Goal: Task Accomplishment & Management: Use online tool/utility

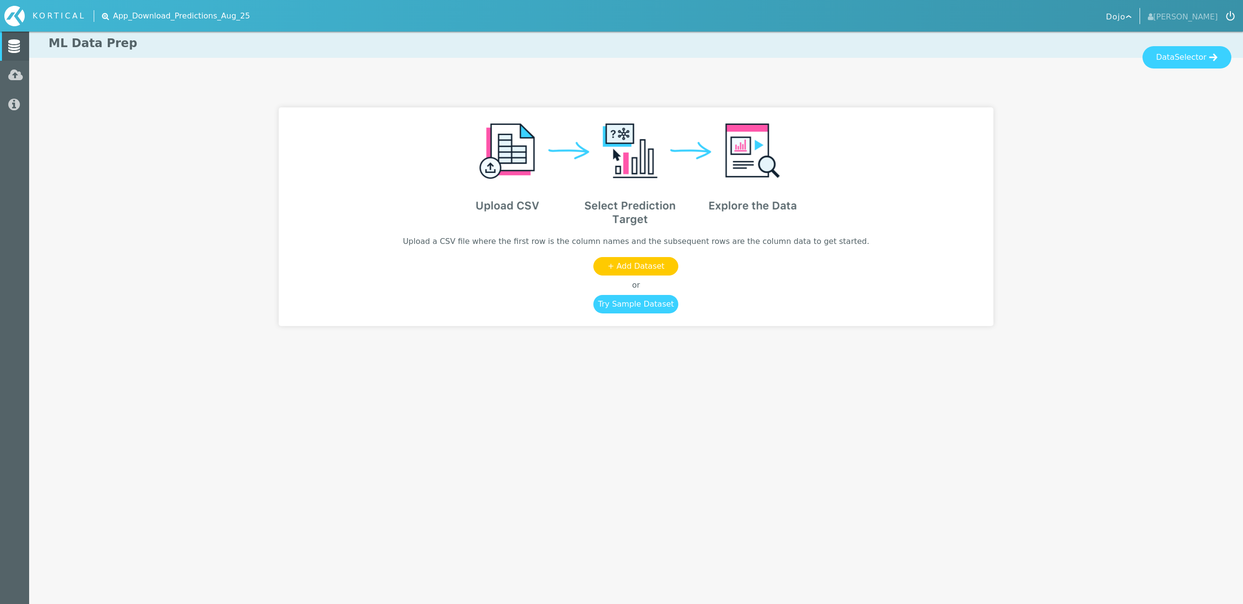
click at [1124, 82] on div at bounding box center [636, 200] width 1191 height 265
click at [1132, 18] on img at bounding box center [1129, 17] width 6 height 4
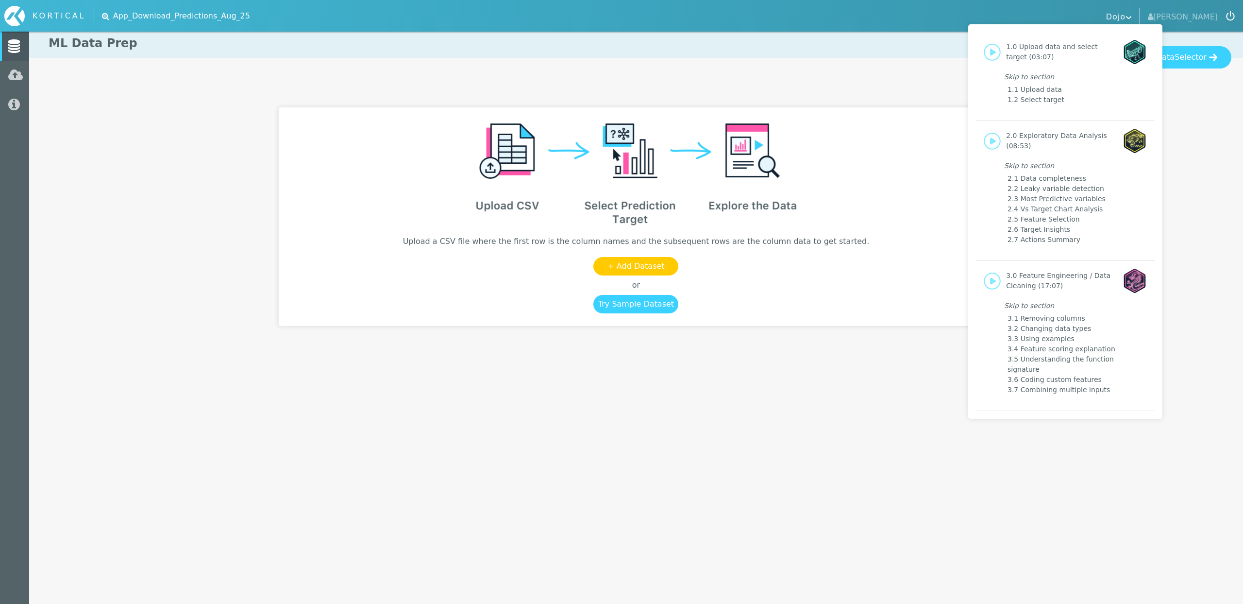
click at [1239, 261] on div "1.0 Upload data and select target (03:07) Skip to section 1.1 Upload data 1.2 S…" at bounding box center [621, 302] width 1243 height 604
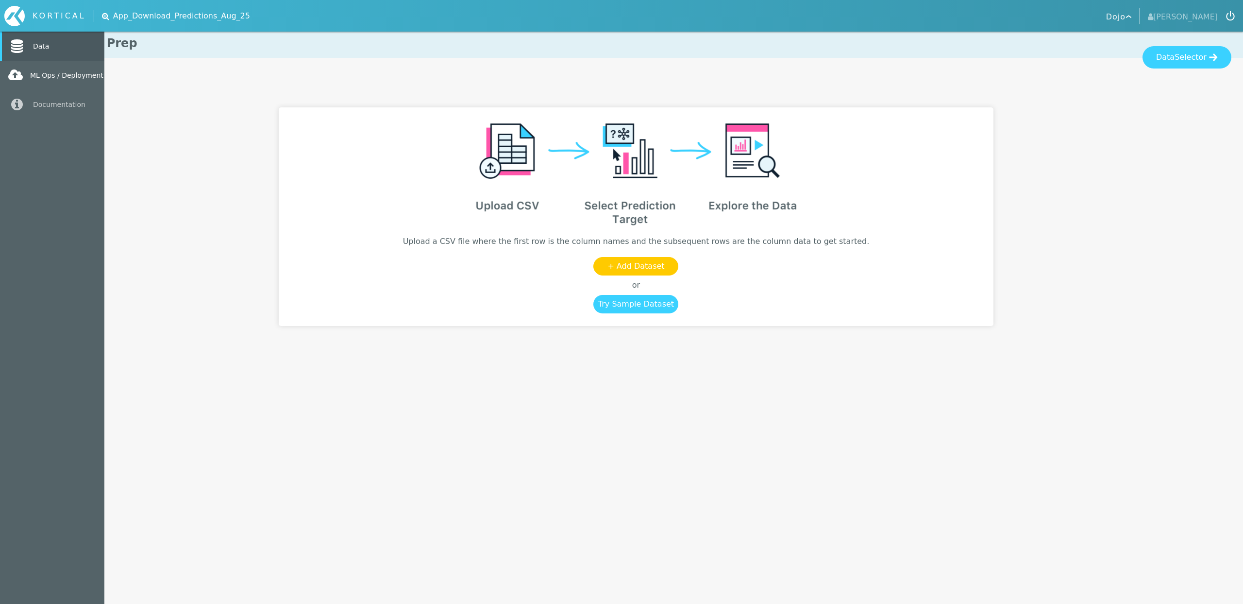
click at [51, 76] on link "ML Ops / Deployment" at bounding box center [52, 75] width 104 height 29
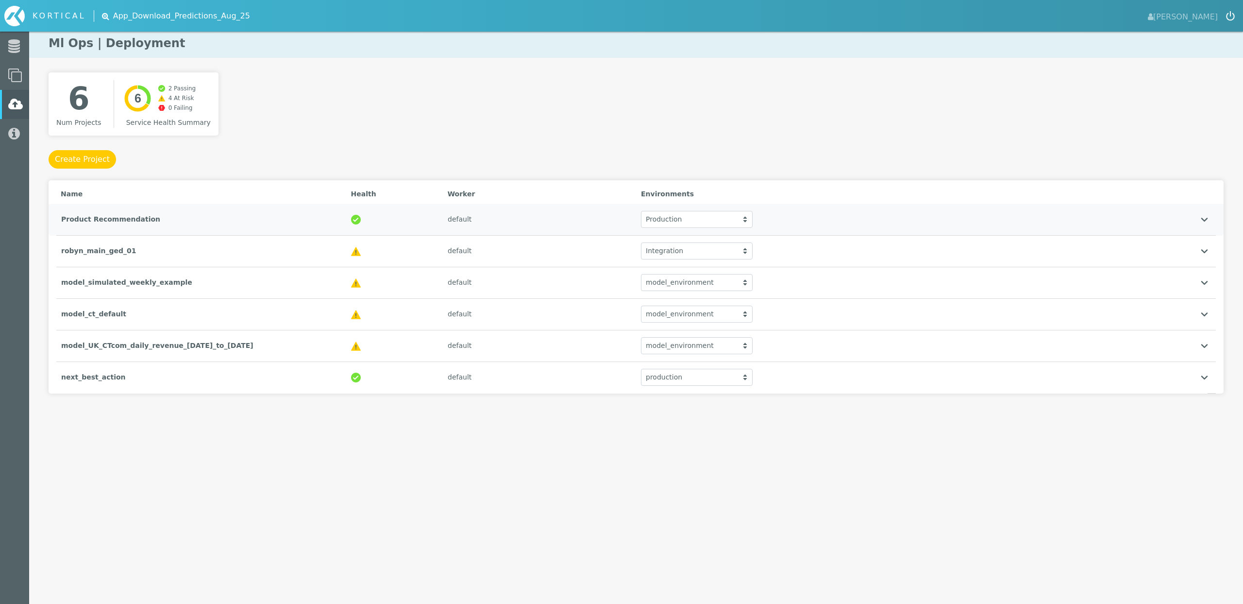
click at [178, 228] on div "Product Recommendation" at bounding box center [201, 219] width 290 height 20
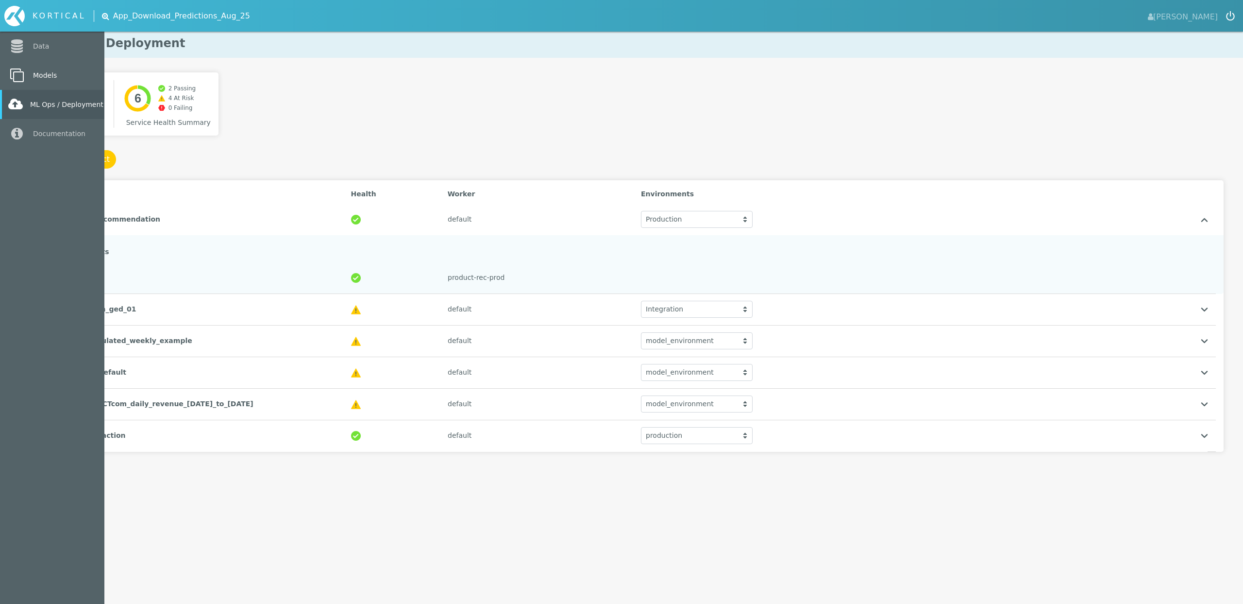
click at [54, 82] on link "Models" at bounding box center [52, 75] width 104 height 29
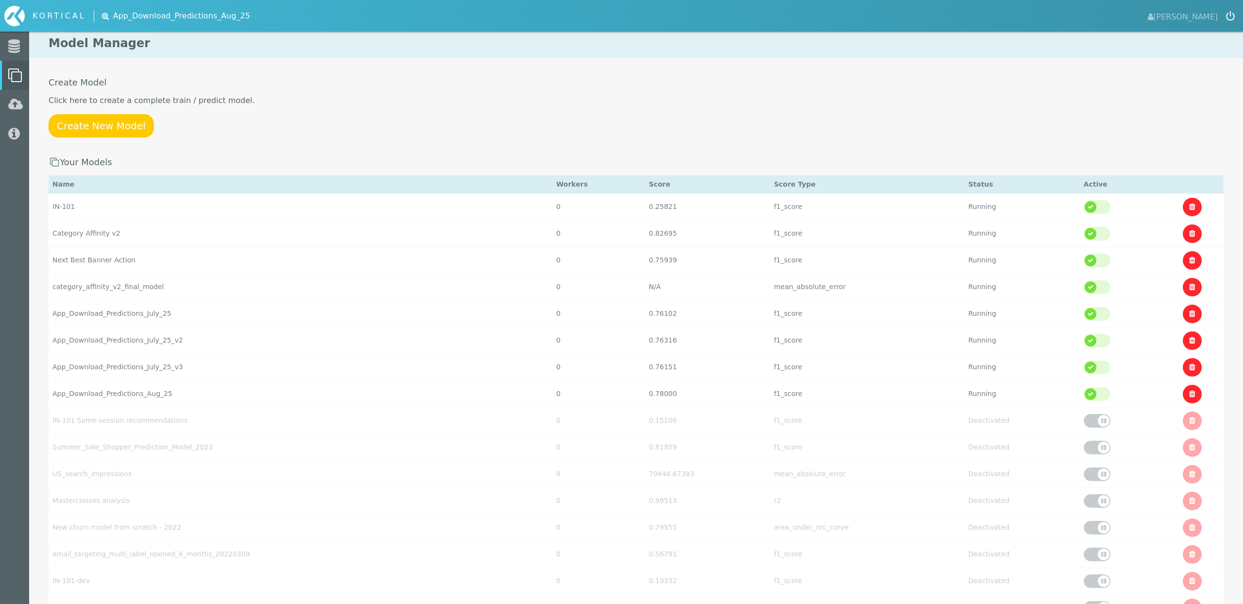
click at [416, 112] on div "Create Model Click here to create a complete train / predict model. Create New …" at bounding box center [636, 471] width 1214 height 789
click at [400, 147] on div "Create Model Click here to create a complete train / predict model. Create New …" at bounding box center [636, 471] width 1214 height 789
click at [586, 116] on p "Create New Model" at bounding box center [636, 125] width 1175 height 23
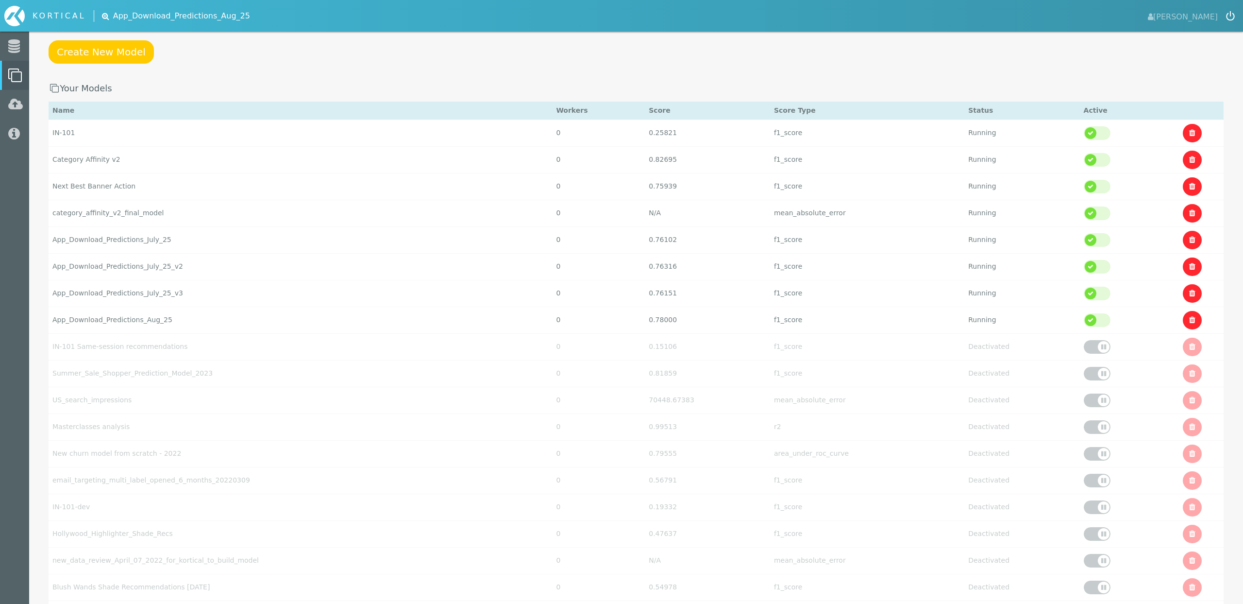
scroll to position [70, 0]
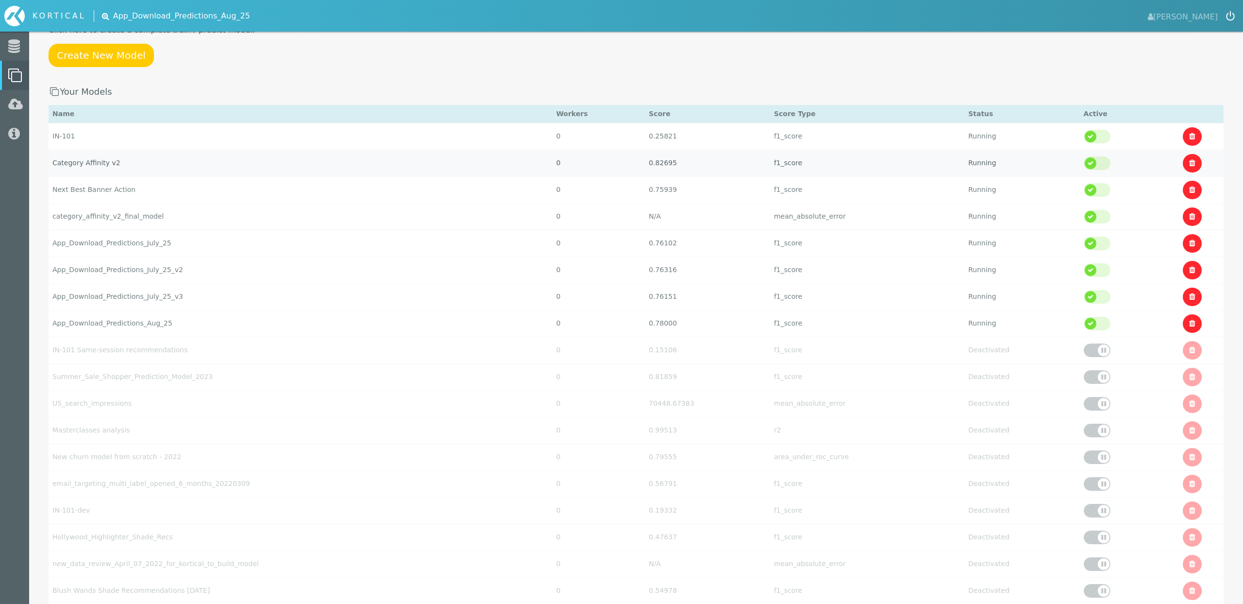
click at [88, 150] on td "Category Affinity v2" at bounding box center [301, 136] width 504 height 27
select select "f1_score"
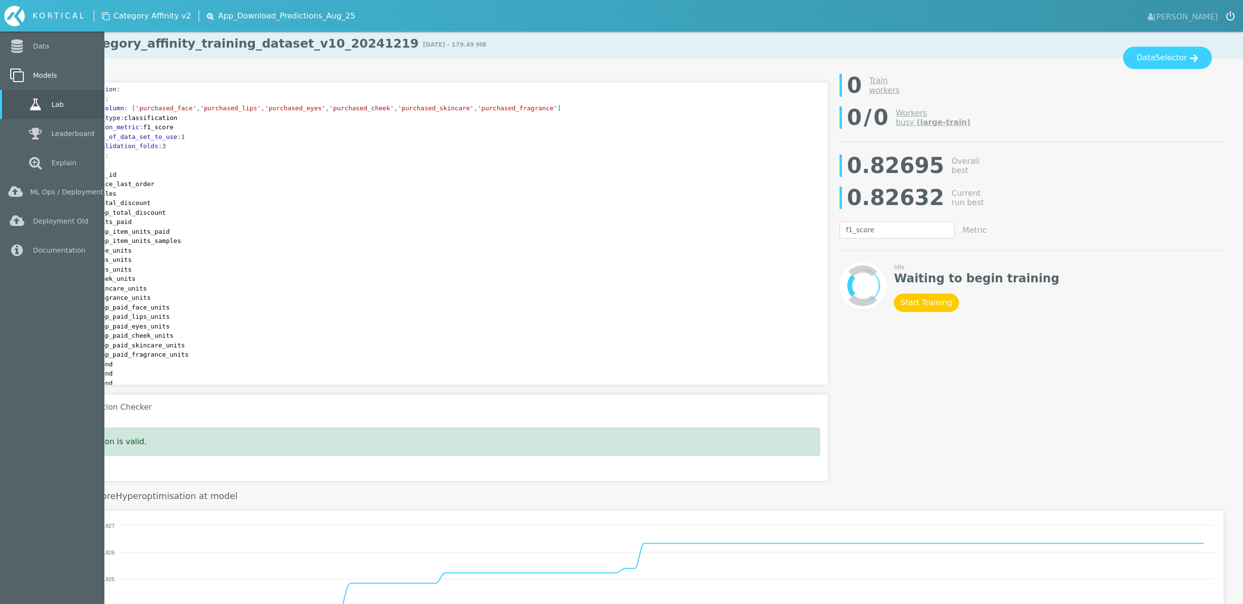
click at [44, 77] on link "Models" at bounding box center [52, 75] width 104 height 29
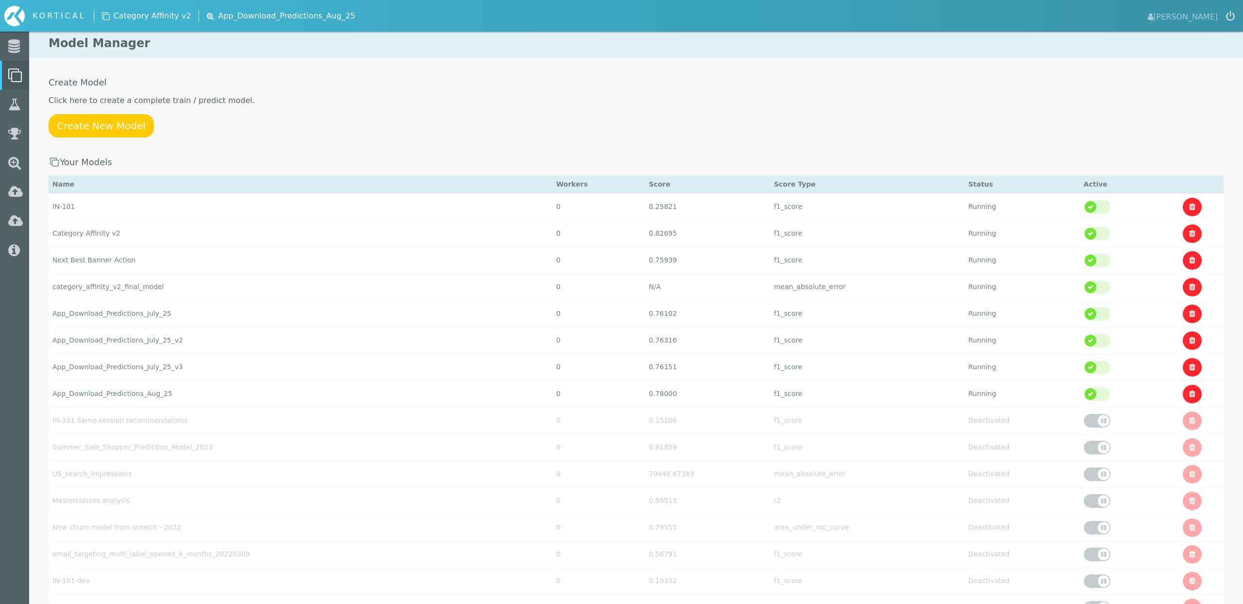
click at [683, 136] on p "Create New Model" at bounding box center [636, 125] width 1175 height 23
click at [773, 139] on div "Create Model Click here to create a complete train / predict model. Create New …" at bounding box center [636, 471] width 1214 height 789
click at [401, 131] on p "Create New Model" at bounding box center [636, 125] width 1175 height 23
drag, startPoint x: 44, startPoint y: 102, endPoint x: 245, endPoint y: 102, distance: 201.5
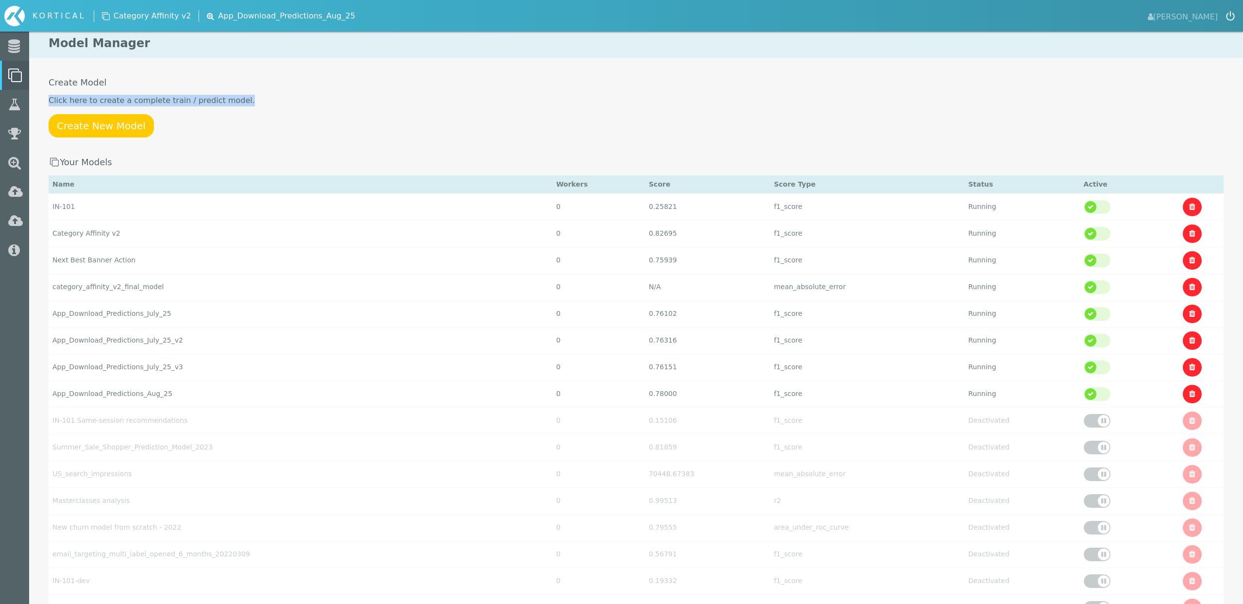
click at [245, 102] on div "Create Model Click here to create a complete train / predict model. Create New …" at bounding box center [636, 471] width 1214 height 789
click at [245, 102] on p "Click here to create a complete train / predict model." at bounding box center [636, 101] width 1175 height 12
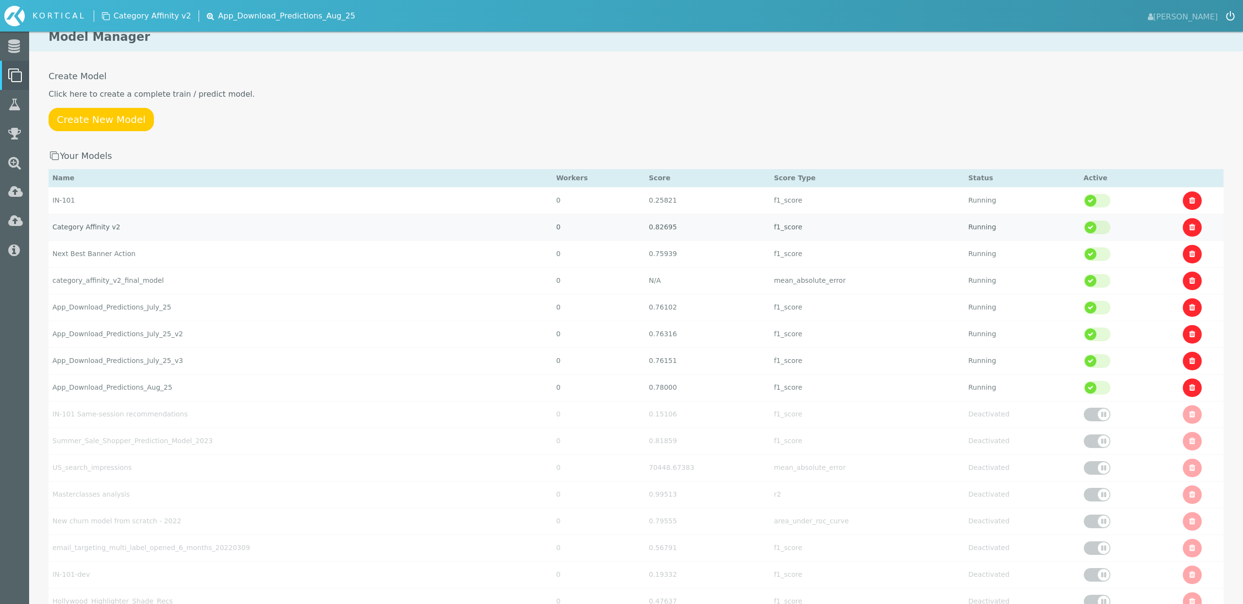
scroll to position [8, 0]
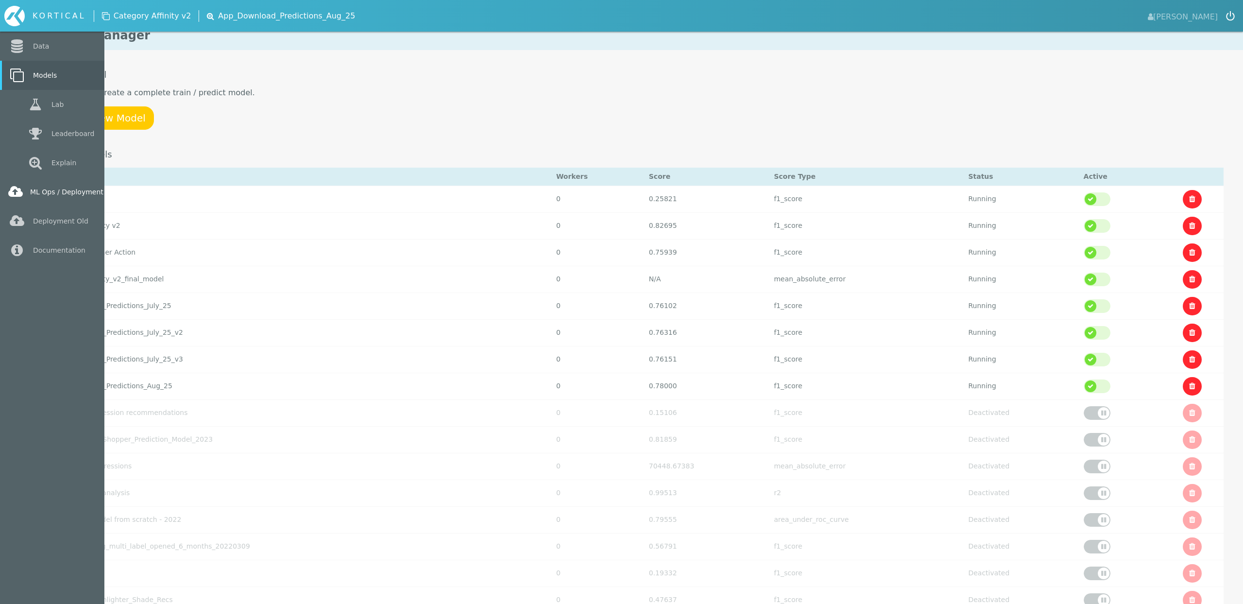
click at [57, 198] on link "ML Ops / Deployment" at bounding box center [52, 191] width 104 height 29
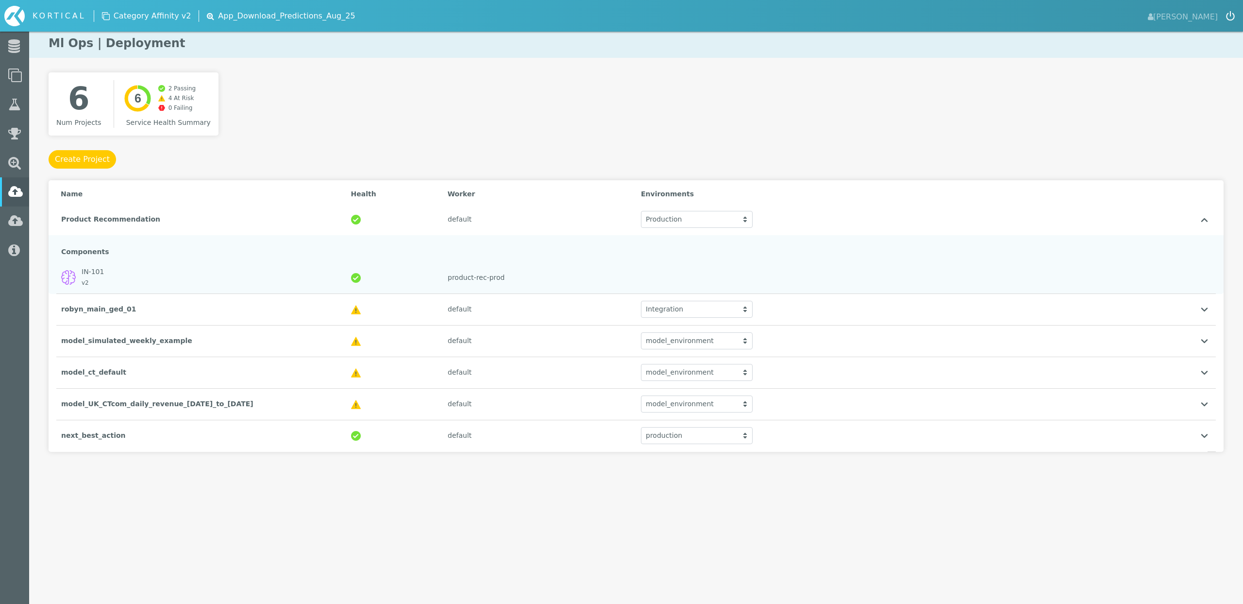
click at [298, 471] on div "6 Num Projects Created with Highcharts 9.3.3 6 2 Passing 4 At Risk 0 Failing Se…" at bounding box center [636, 281] width 1214 height 418
click at [217, 224] on div "Product Recommendation" at bounding box center [201, 219] width 290 height 20
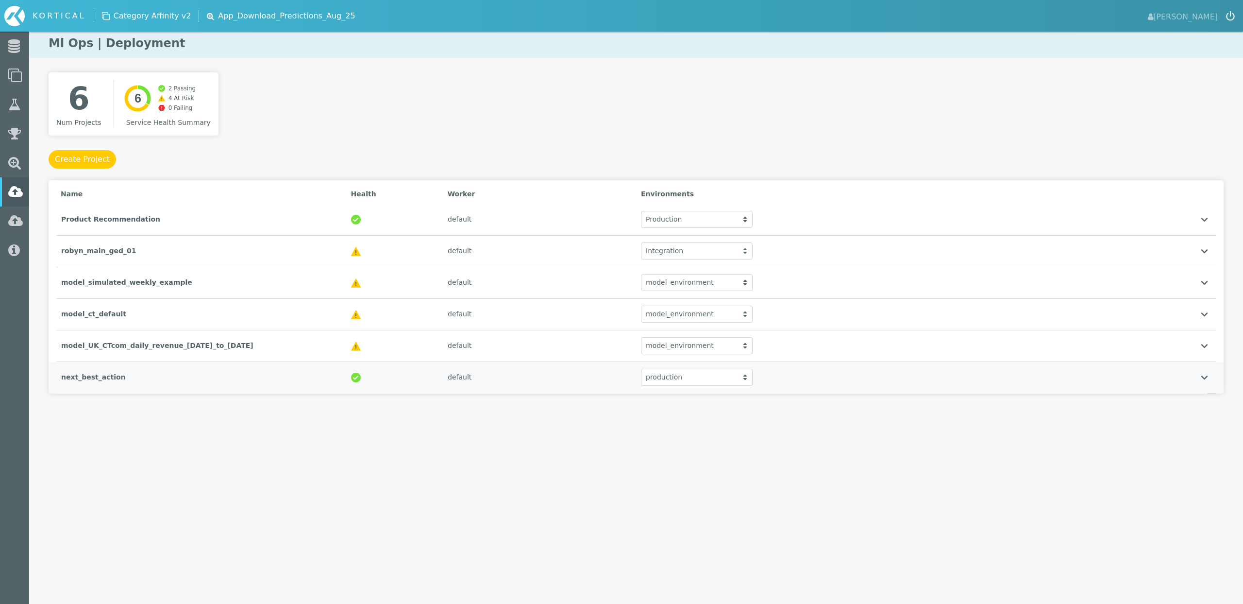
click at [929, 366] on div "next_best_action default production production production" at bounding box center [636, 378] width 1160 height 32
click at [679, 375] on div "production" at bounding box center [697, 377] width 112 height 17
click at [516, 374] on div "default" at bounding box center [539, 377] width 193 height 20
click at [268, 432] on html "KORTICAL [PERSON_NAME] Data Models Lab Leaderboard" at bounding box center [621, 216] width 1243 height 432
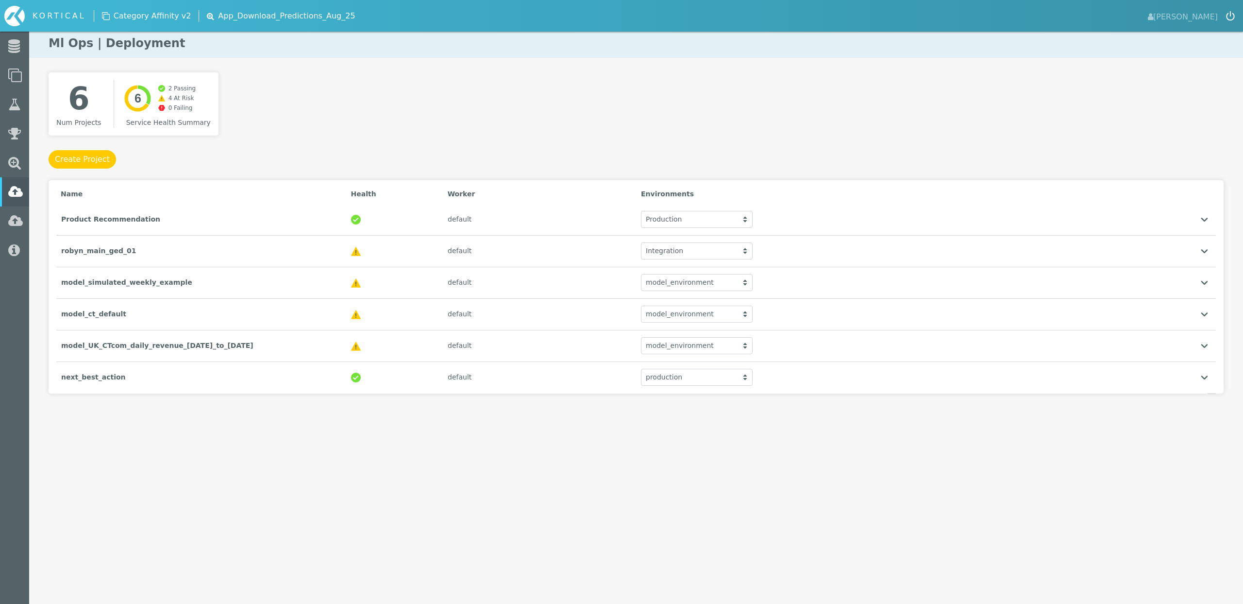
click at [515, 116] on div "6 Num Projects Created with Highcharts 9.3.3 6 2 Passing 4 At Risk 0 Failing Se…" at bounding box center [636, 232] width 1175 height 321
click at [484, 111] on div "6 Num Projects Created with Highcharts 9.3.3 6 2 Passing 4 At Risk 0 Failing Se…" at bounding box center [636, 232] width 1175 height 321
drag, startPoint x: 46, startPoint y: 41, endPoint x: 276, endPoint y: 54, distance: 230.1
click at [276, 54] on h1 "Ml Ops | Deployment" at bounding box center [636, 43] width 1214 height 29
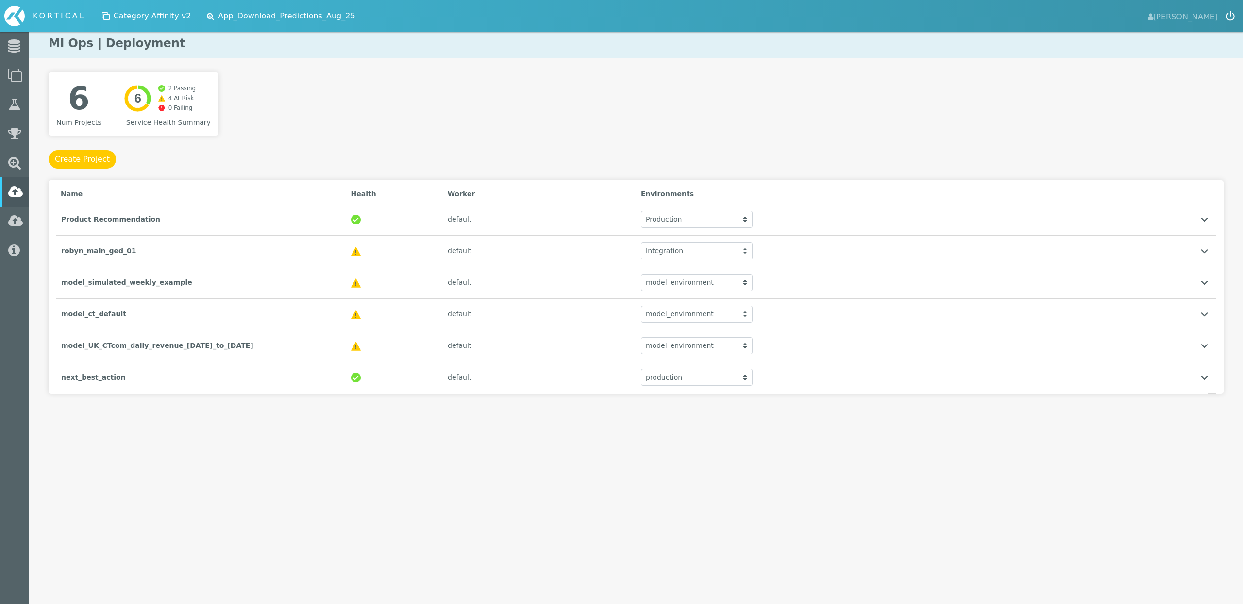
click at [303, 83] on div "6 Num Projects Created with Highcharts 9.3.3 6 2 Passing 4 At Risk 0 Failing Se…" at bounding box center [636, 232] width 1175 height 321
click at [202, 152] on div "Create Project" at bounding box center [636, 159] width 1175 height 18
click at [312, 118] on div "6 Num Projects Created with Highcharts 9.3.3 6 Warning ​ ● Projects: 4 ​ 2 Pass…" at bounding box center [636, 232] width 1175 height 321
click at [379, 117] on div "6 Num Projects Created with Highcharts 9.3.3 6 Warning ​ ● Projects: 4 ​ 2 Pass…" at bounding box center [636, 232] width 1175 height 321
click at [414, 114] on div "6 Num Projects Created with Highcharts 9.3.3 6 Warning ​ ● Projects: 4 ​ 2 Pass…" at bounding box center [636, 232] width 1175 height 321
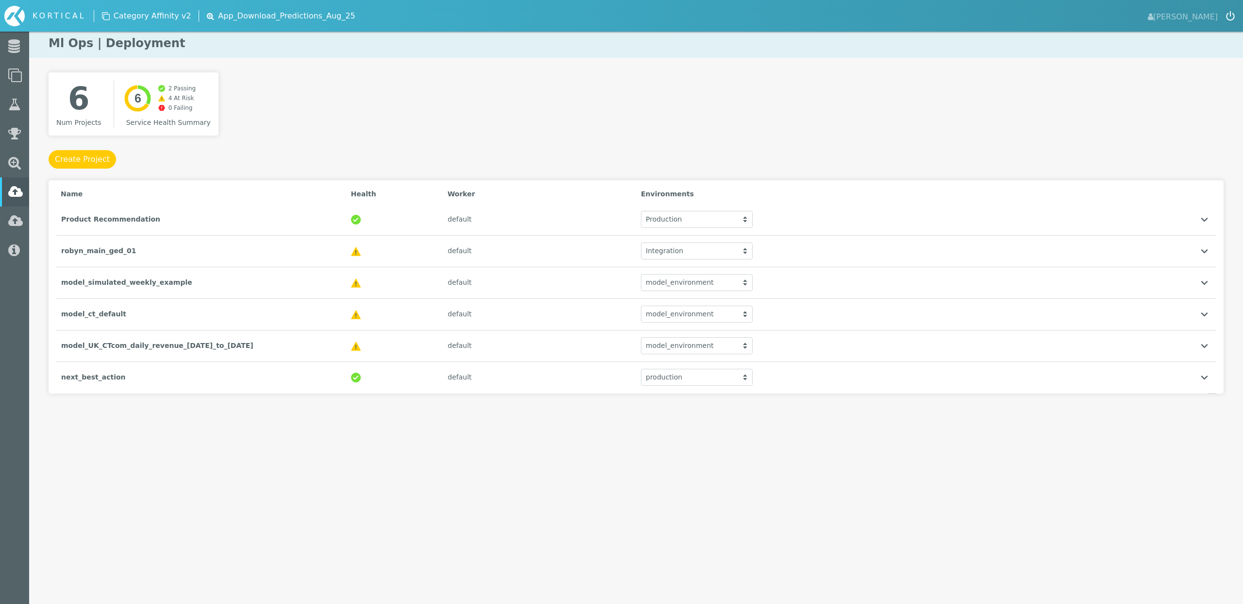
click at [413, 114] on div "6 Num Projects Created with Highcharts 9.3.3 6 Warning ​ ● Projects: 4 ​ 2 Pass…" at bounding box center [636, 232] width 1175 height 321
click at [332, 126] on div "6 Num Projects Created with Highcharts 9.3.3 6 Success ​ ● Projects: 2 ​ 2 Pass…" at bounding box center [636, 232] width 1175 height 321
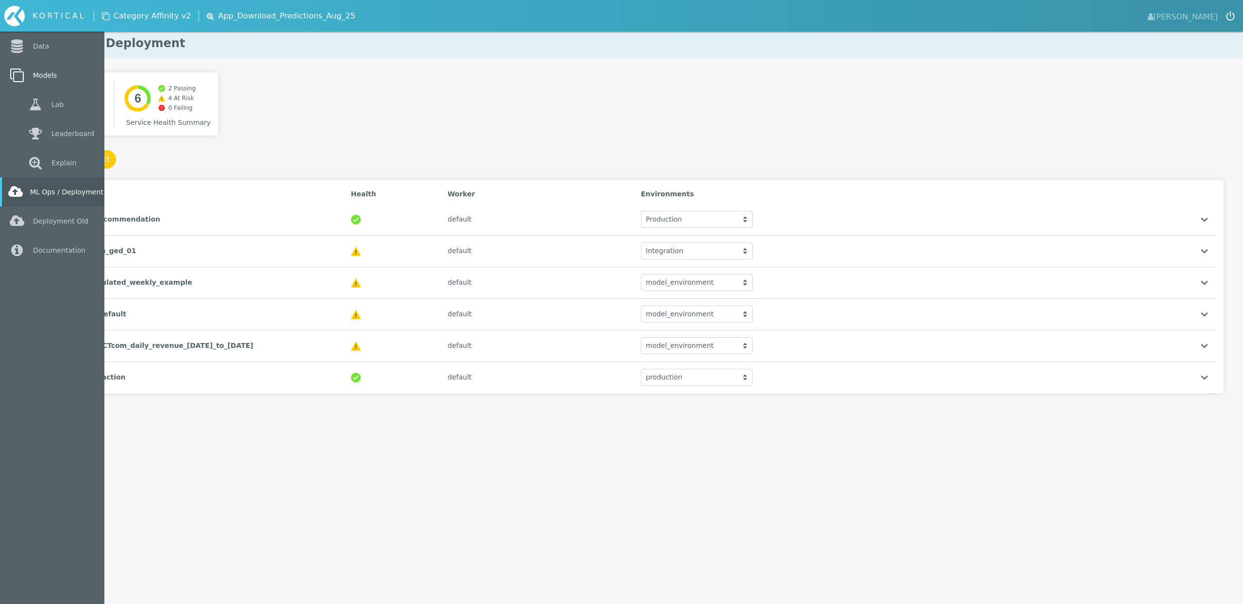
click at [37, 71] on link "Models" at bounding box center [52, 75] width 104 height 29
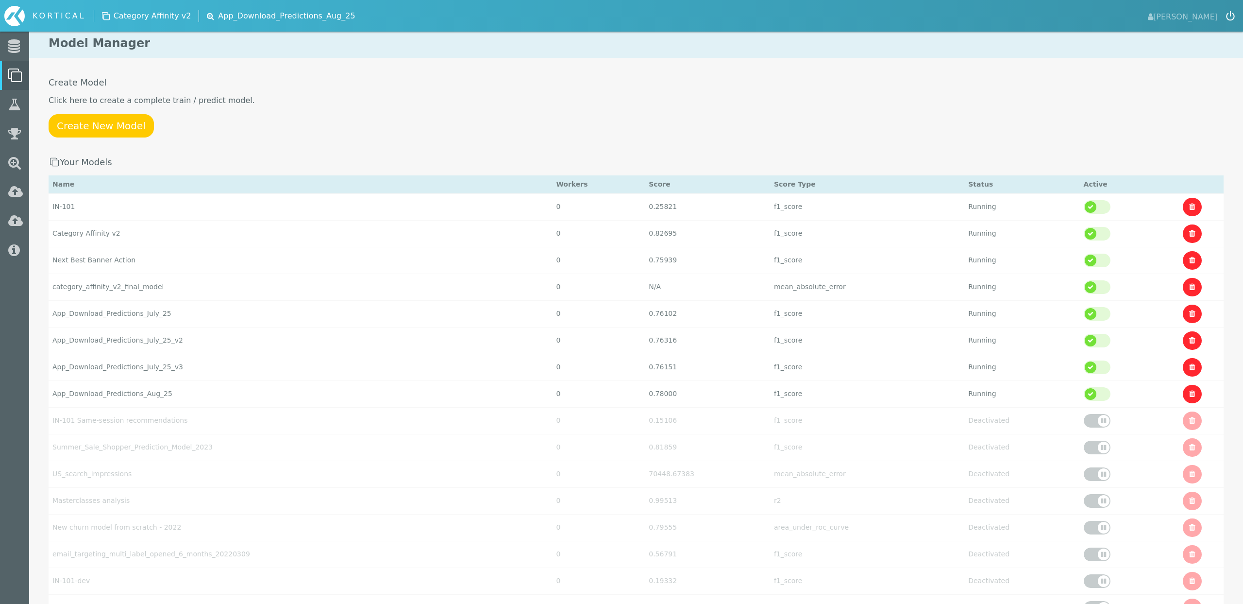
click at [475, 90] on div "Create Model Click here to create a complete train / predict model. Create New …" at bounding box center [636, 471] width 1214 height 789
drag, startPoint x: 47, startPoint y: 103, endPoint x: 295, endPoint y: 102, distance: 248.1
click at [295, 102] on div "Create Model Click here to create a complete train / predict model. Create New …" at bounding box center [636, 471] width 1214 height 789
click at [295, 102] on p "Click here to create a complete train / predict model." at bounding box center [636, 101] width 1175 height 12
click at [526, 117] on p "Create New Model" at bounding box center [636, 125] width 1175 height 23
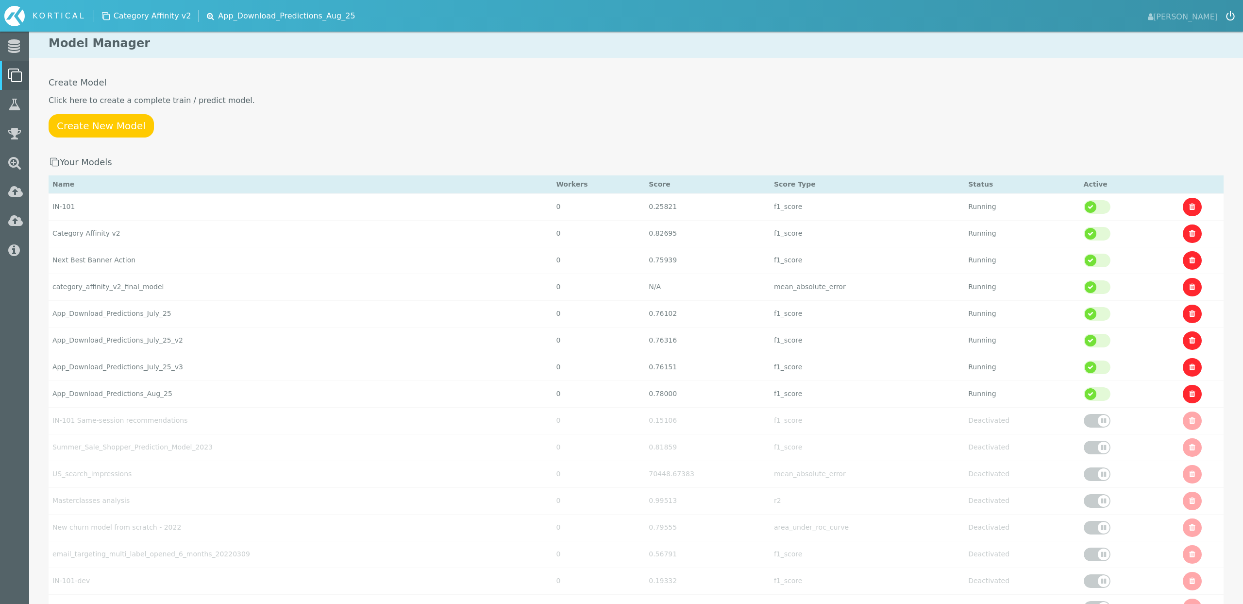
click at [526, 117] on p "Create New Model" at bounding box center [636, 125] width 1175 height 23
click at [220, 220] on td "category_affinity_v2_final_model" at bounding box center [301, 206] width 504 height 27
select select "mean_absolute_error"
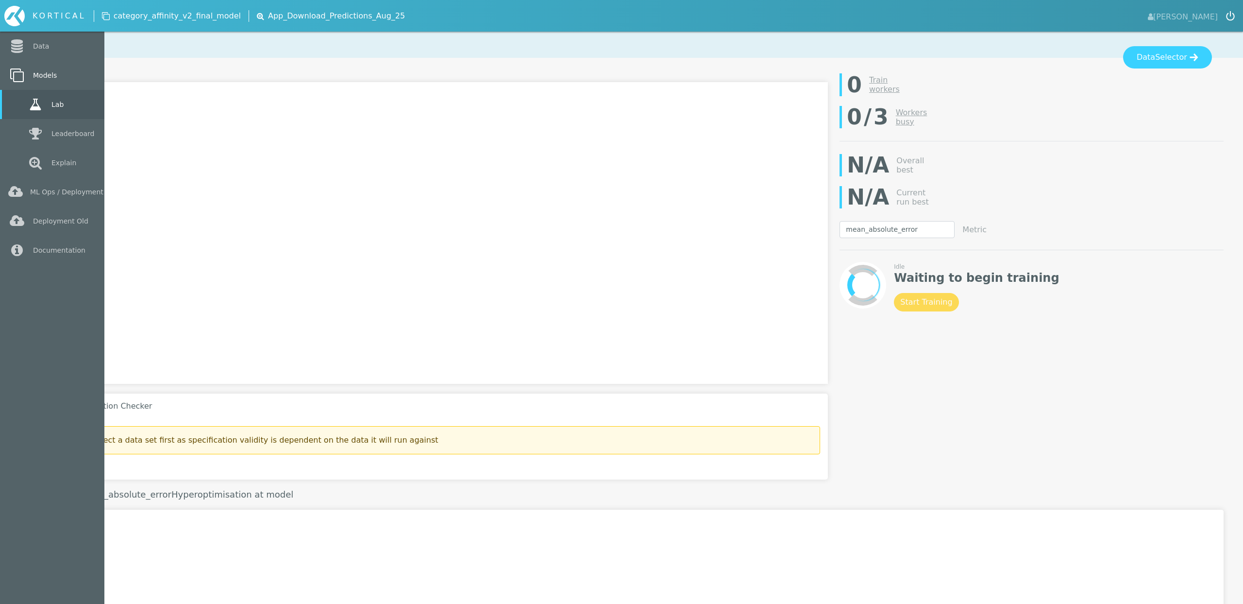
click at [40, 76] on link "Models" at bounding box center [52, 75] width 104 height 29
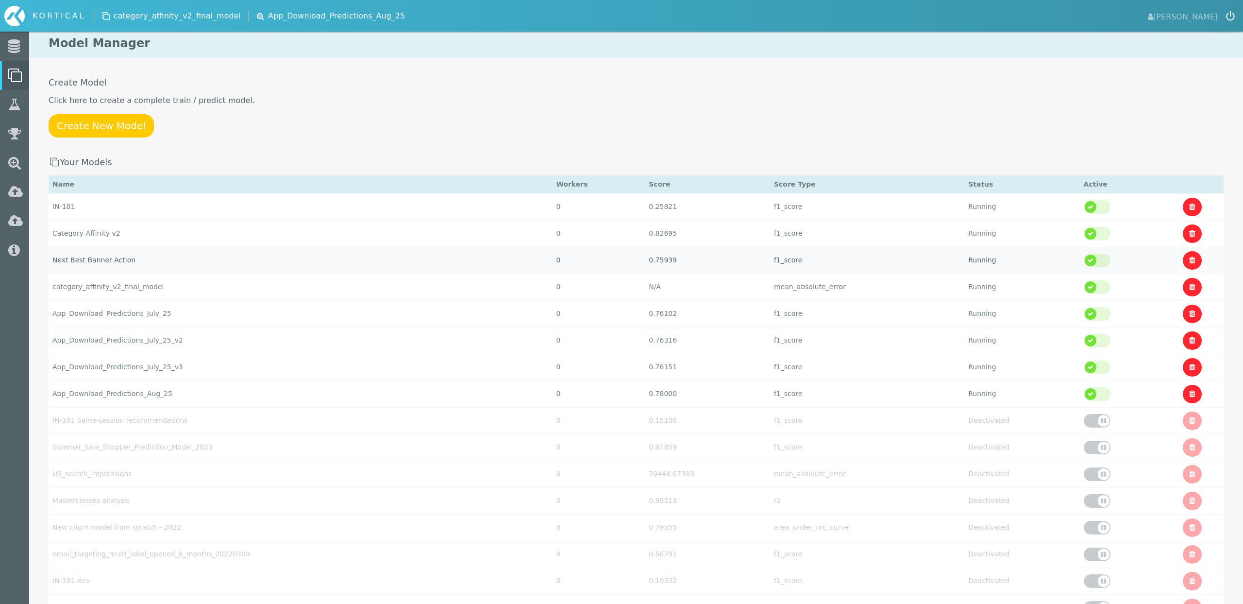
click at [118, 220] on td "Next Best Banner Action" at bounding box center [301, 206] width 504 height 27
select select "f1_score"
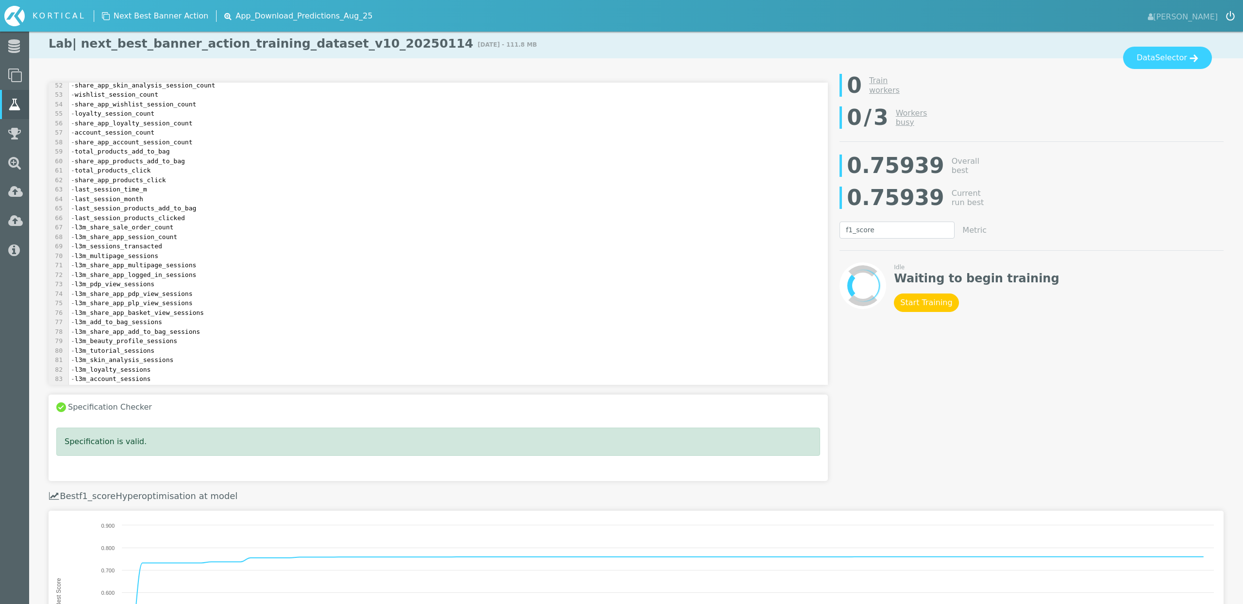
scroll to position [586, 0]
click at [239, 189] on pre "- l3m_share_app_plp_view_sessions" at bounding box center [448, 193] width 759 height 10
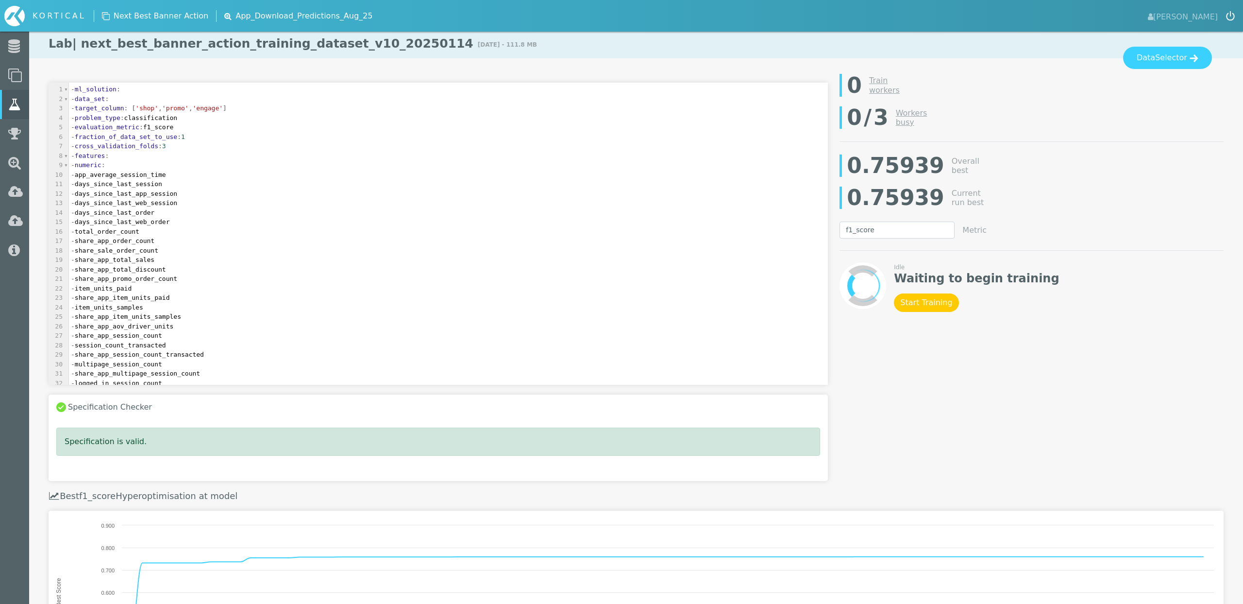
click at [1021, 387] on div "Specification Checker File Upload Specification is valid. Please select a data …" at bounding box center [636, 428] width 1187 height 86
click at [617, 193] on pre "- days_since_last_app_session" at bounding box center [448, 192] width 759 height 10
type input "yhat_probs_shop"
click at [265, 107] on pre "- target_column : [ 'shop' , 'promo' , 'engage' ]" at bounding box center [448, 107] width 759 height 10
type textarea "- target_column: ['shop','promo','engage']"
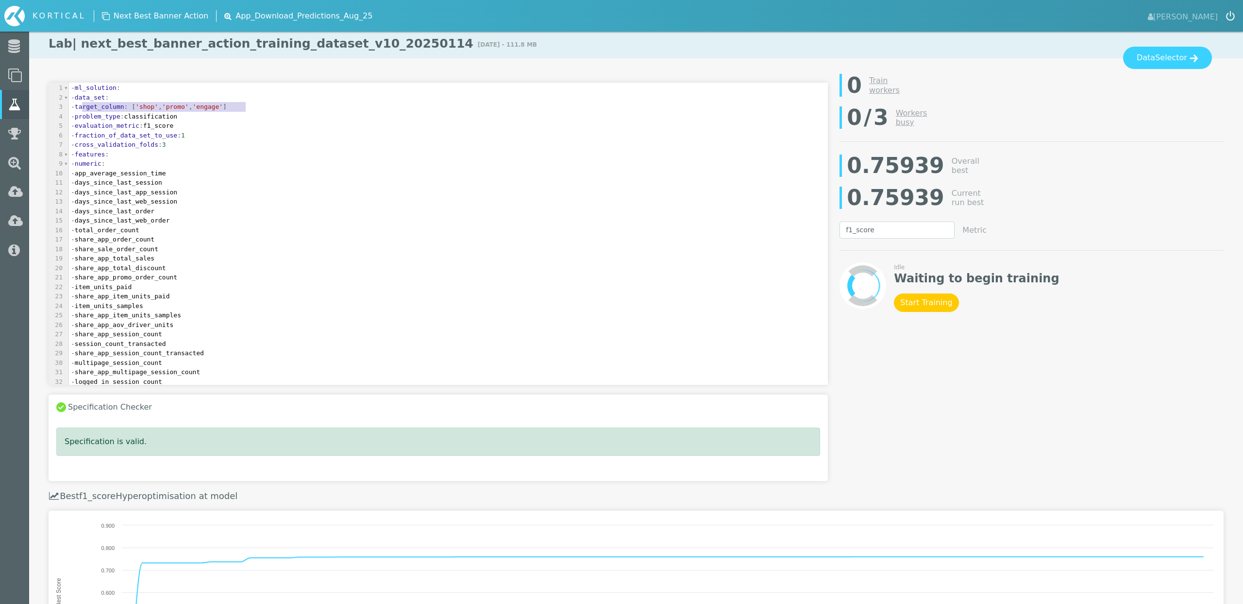
drag, startPoint x: 82, startPoint y: 110, endPoint x: 260, endPoint y: 107, distance: 178.2
click at [260, 107] on pre "- target_column : [ 'shop' , 'promo' , 'engage' ]" at bounding box center [448, 107] width 759 height 10
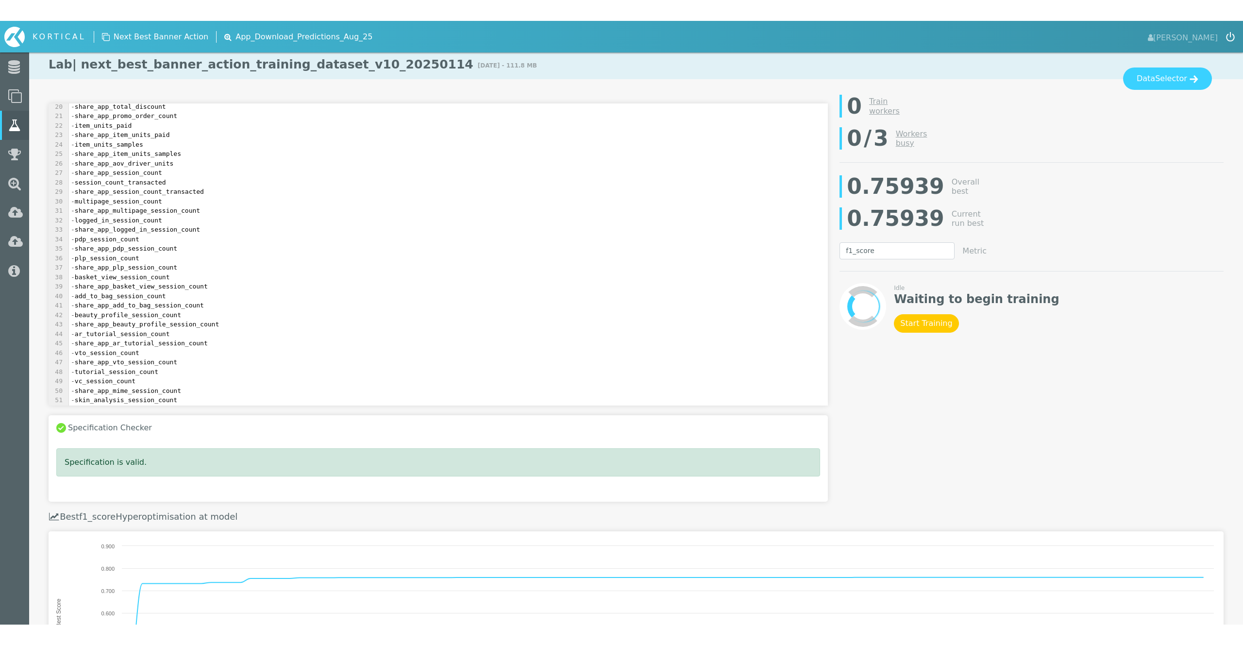
scroll to position [0, 0]
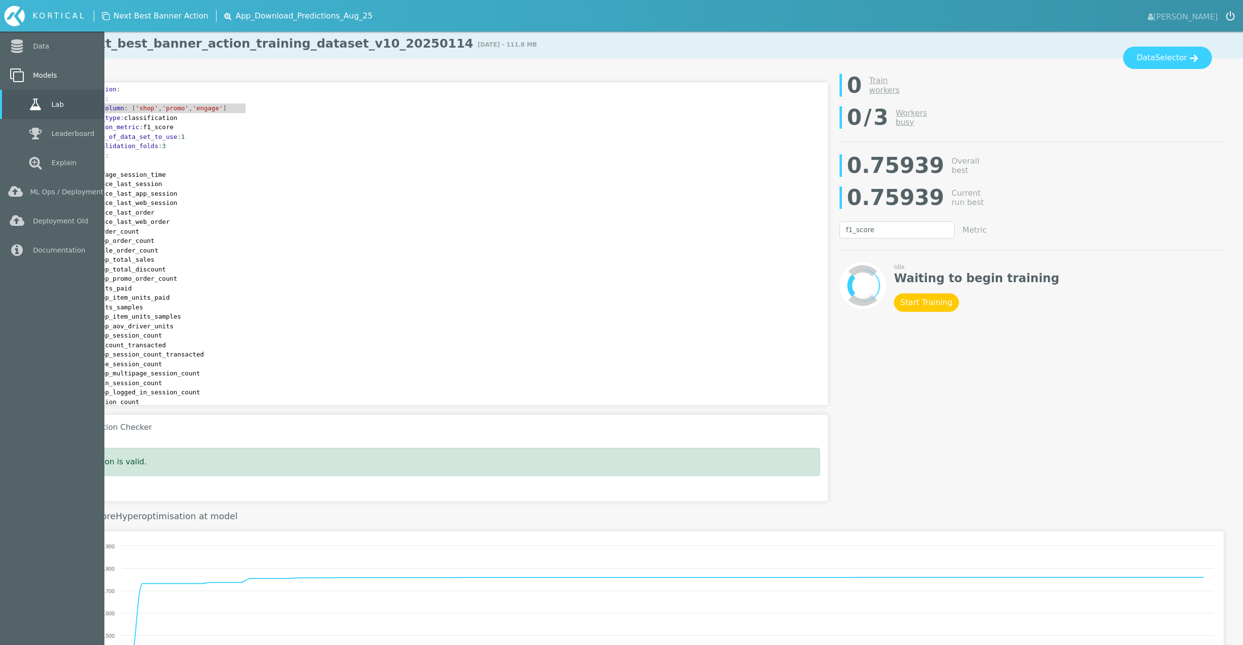
click at [51, 74] on link "Models" at bounding box center [52, 75] width 104 height 29
